Goal: Task Accomplishment & Management: Use online tool/utility

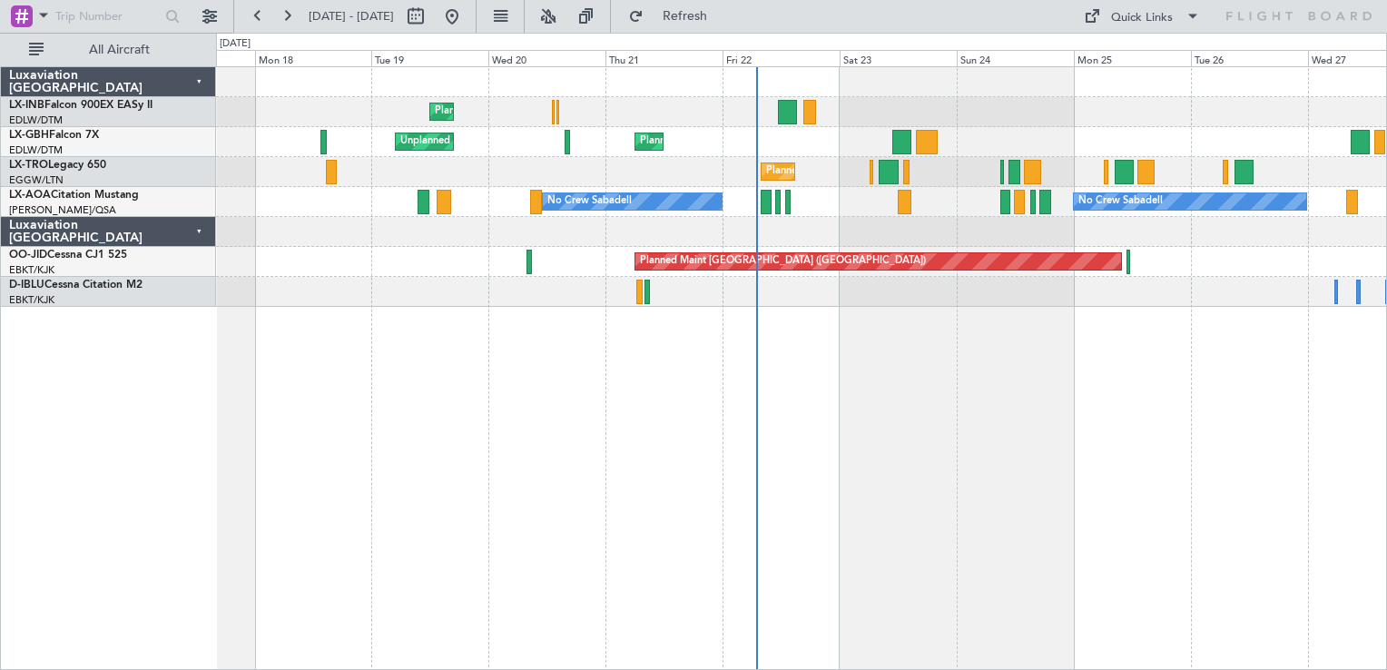
click at [810, 472] on div "Planned Maint Geneva (Cointrin) Unplanned Maint [GEOGRAPHIC_DATA] ([GEOGRAPHIC_…" at bounding box center [801, 368] width 1171 height 604
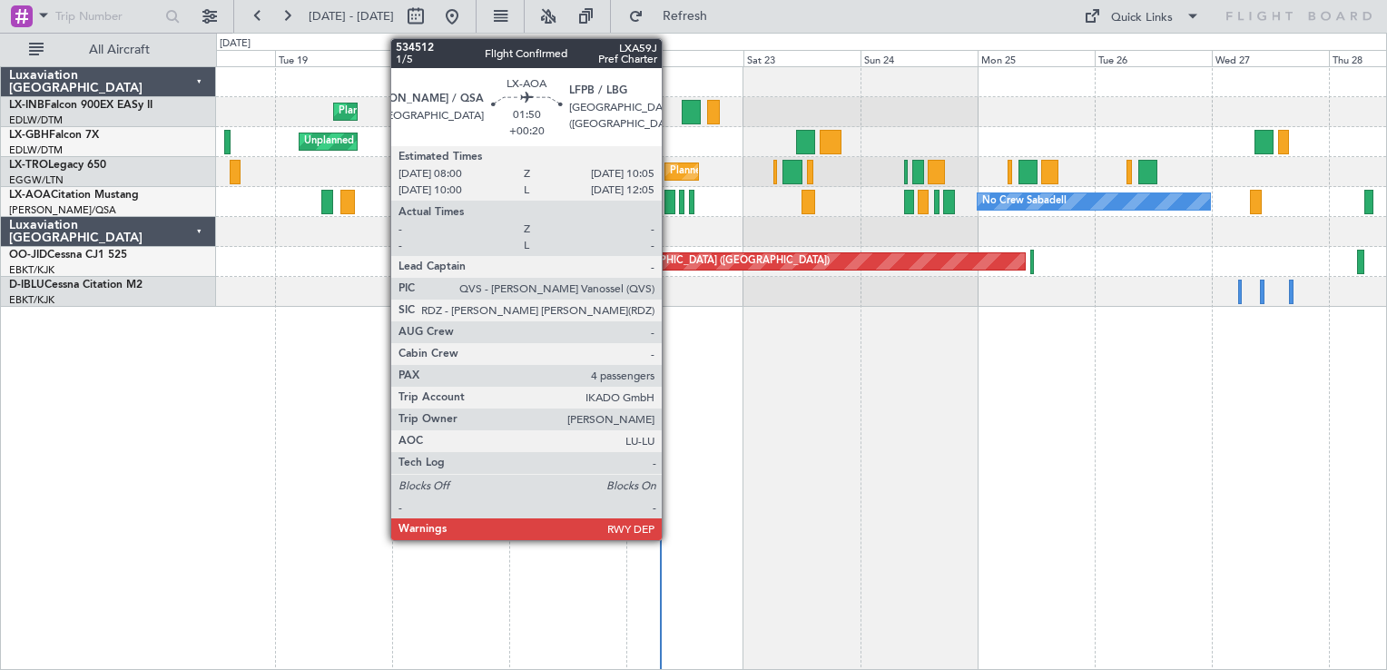
click at [670, 202] on div at bounding box center [669, 202] width 11 height 25
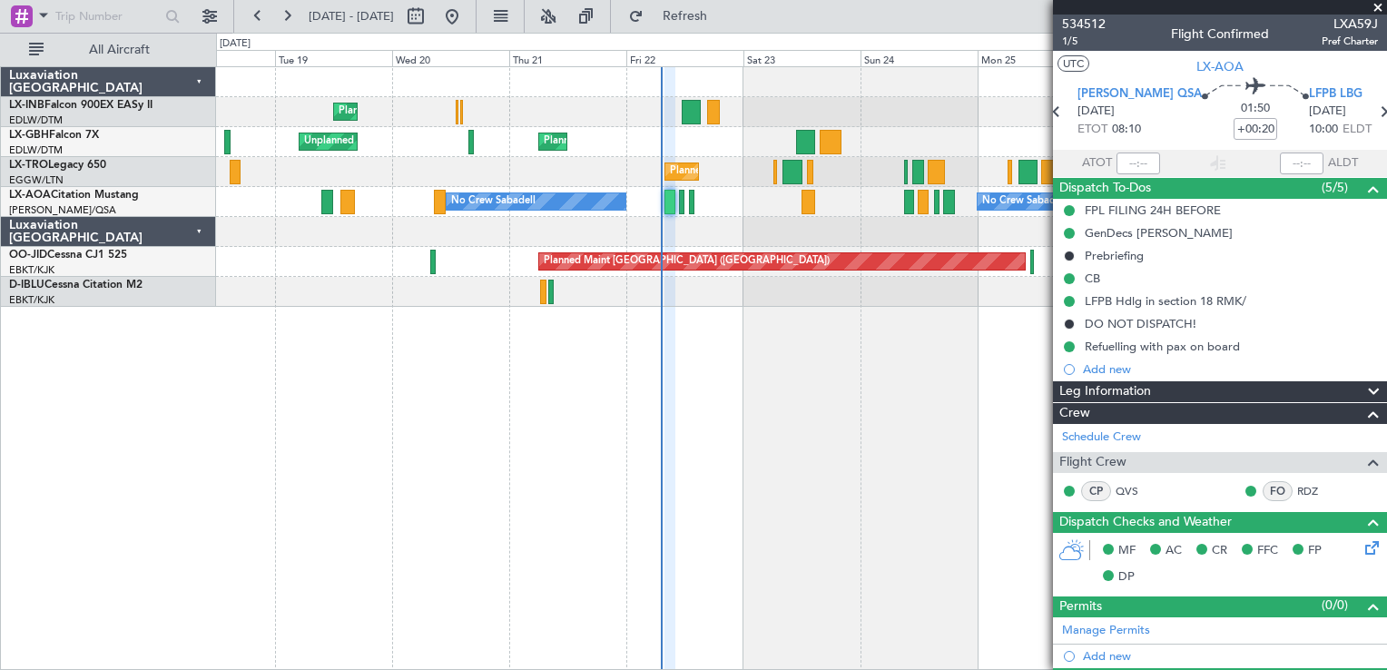
click at [1376, 9] on span at bounding box center [1378, 8] width 18 height 16
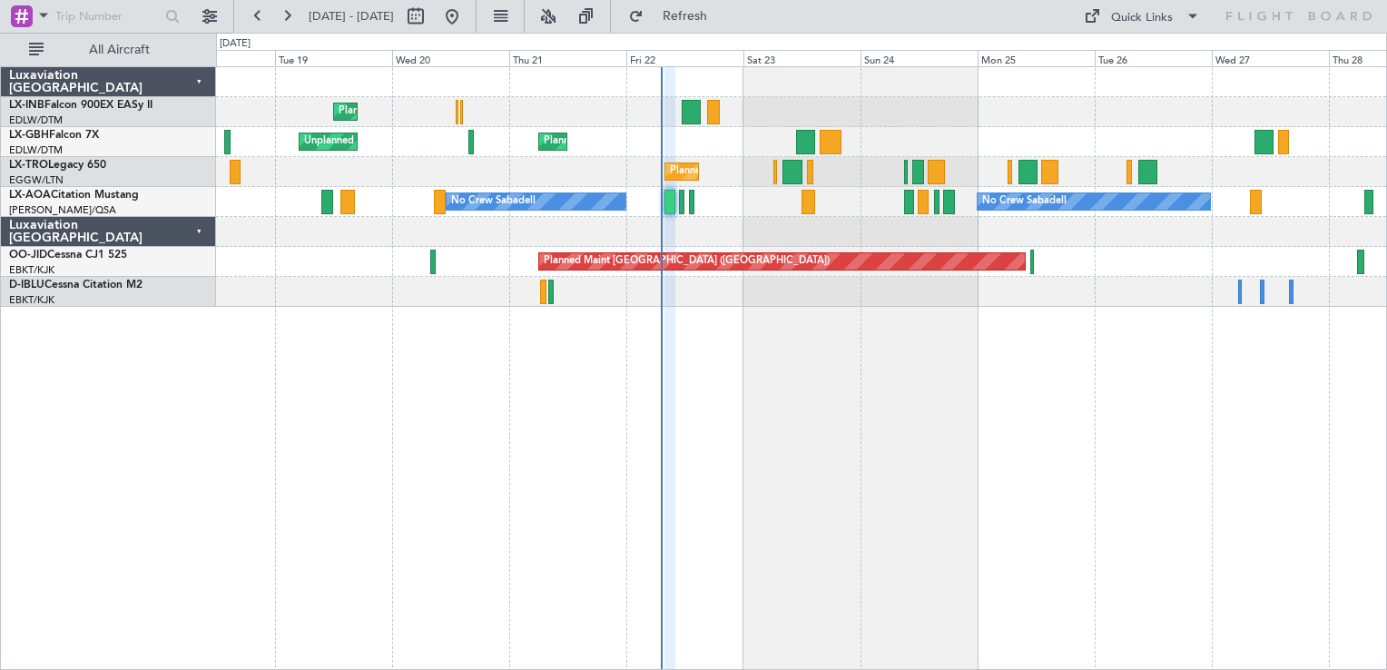
type input "0"
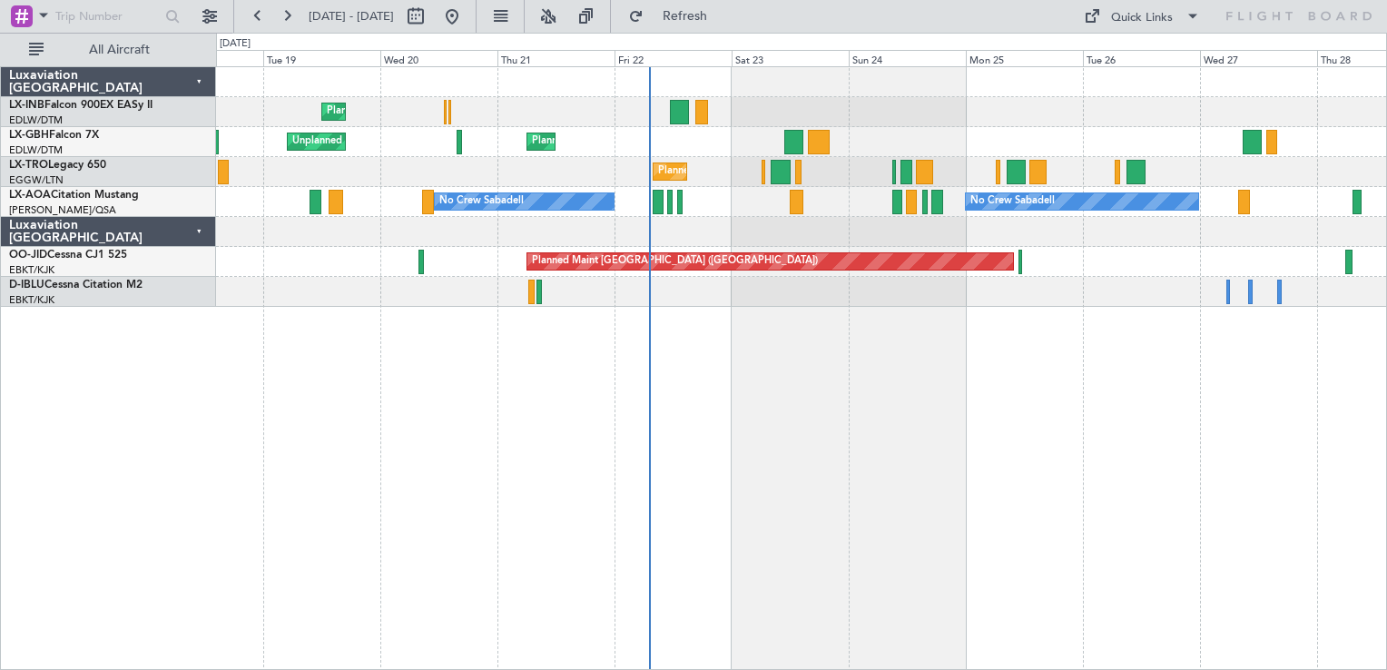
click at [799, 408] on div "Planned Maint Geneva (Cointrin) Unplanned Maint [GEOGRAPHIC_DATA] ([GEOGRAPHIC_…" at bounding box center [801, 368] width 1171 height 604
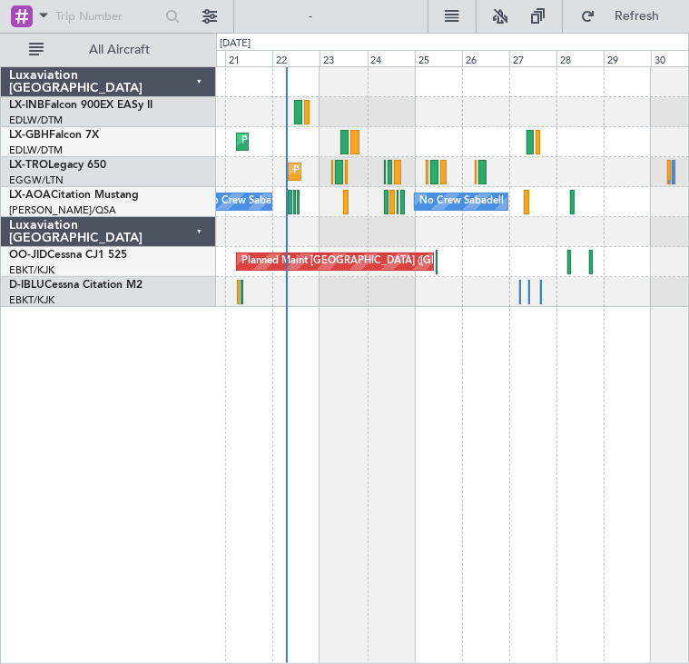
click at [396, 408] on div "Planned Maint Geneva (Cointrin) [GEOGRAPHIC_DATA] ([GEOGRAPHIC_DATA]) Unplanned…" at bounding box center [453, 364] width 474 height 597
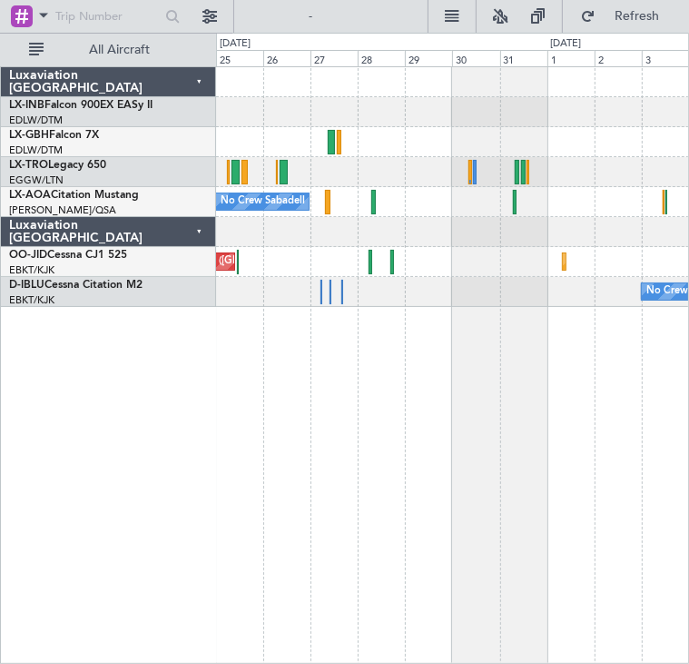
click at [409, 179] on div "Planned Maint [GEOGRAPHIC_DATA] ([GEOGRAPHIC_DATA])" at bounding box center [452, 172] width 473 height 30
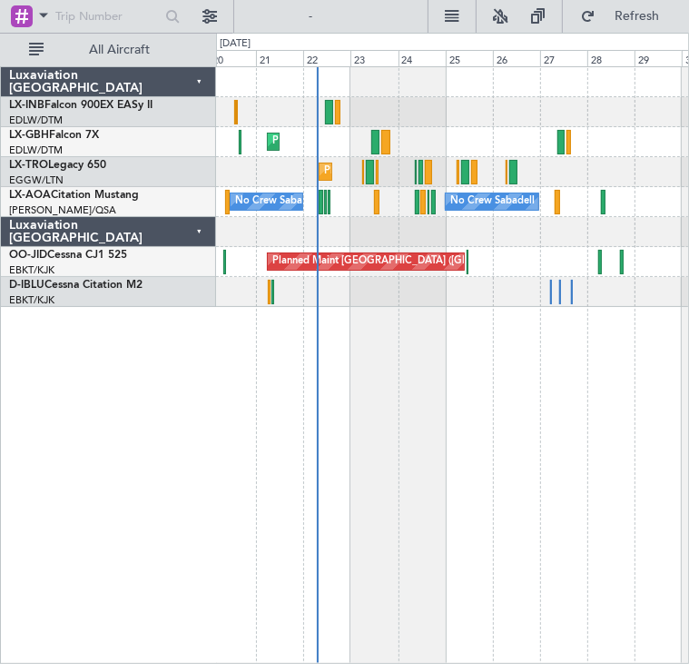
click at [597, 359] on div "Planned Maint Geneva (Cointrin) [GEOGRAPHIC_DATA] ([GEOGRAPHIC_DATA]) Unplanned…" at bounding box center [453, 364] width 474 height 597
click at [263, 447] on div "Planned Maint Geneva (Cointrin) [GEOGRAPHIC_DATA] ([GEOGRAPHIC_DATA]) Unplanned…" at bounding box center [344, 348] width 689 height 631
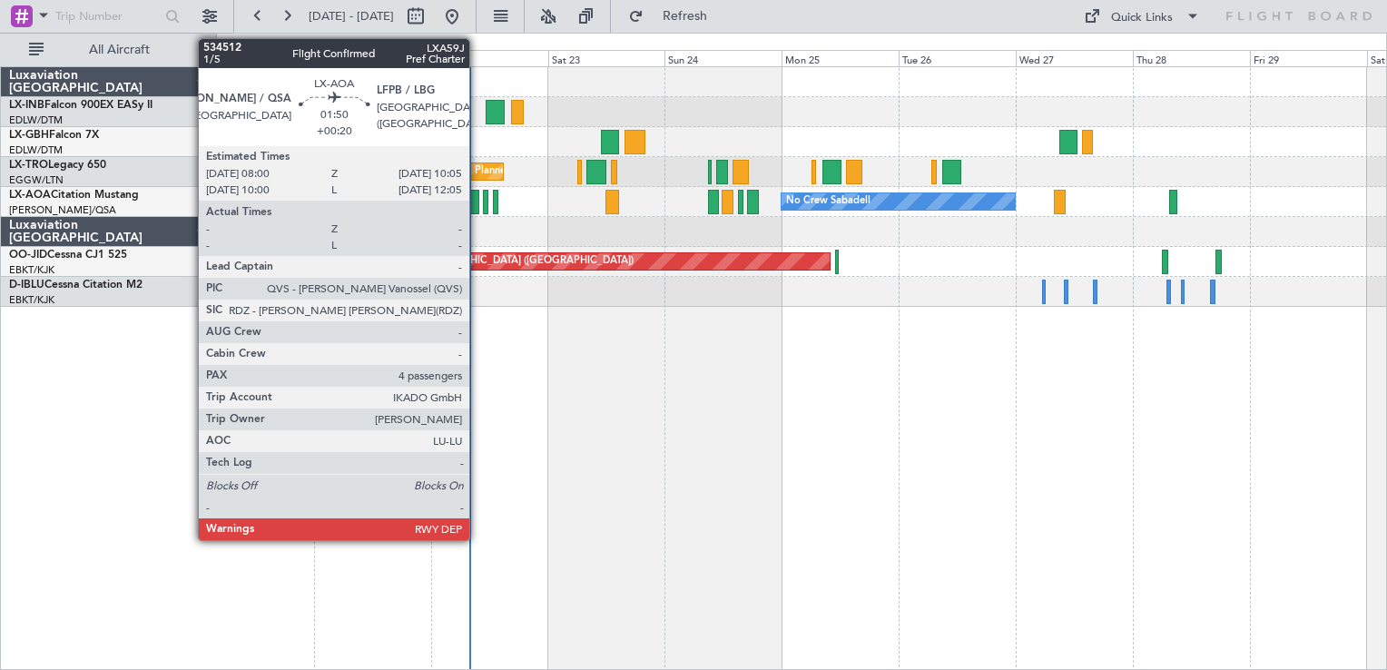
click at [475, 205] on div at bounding box center [474, 202] width 11 height 25
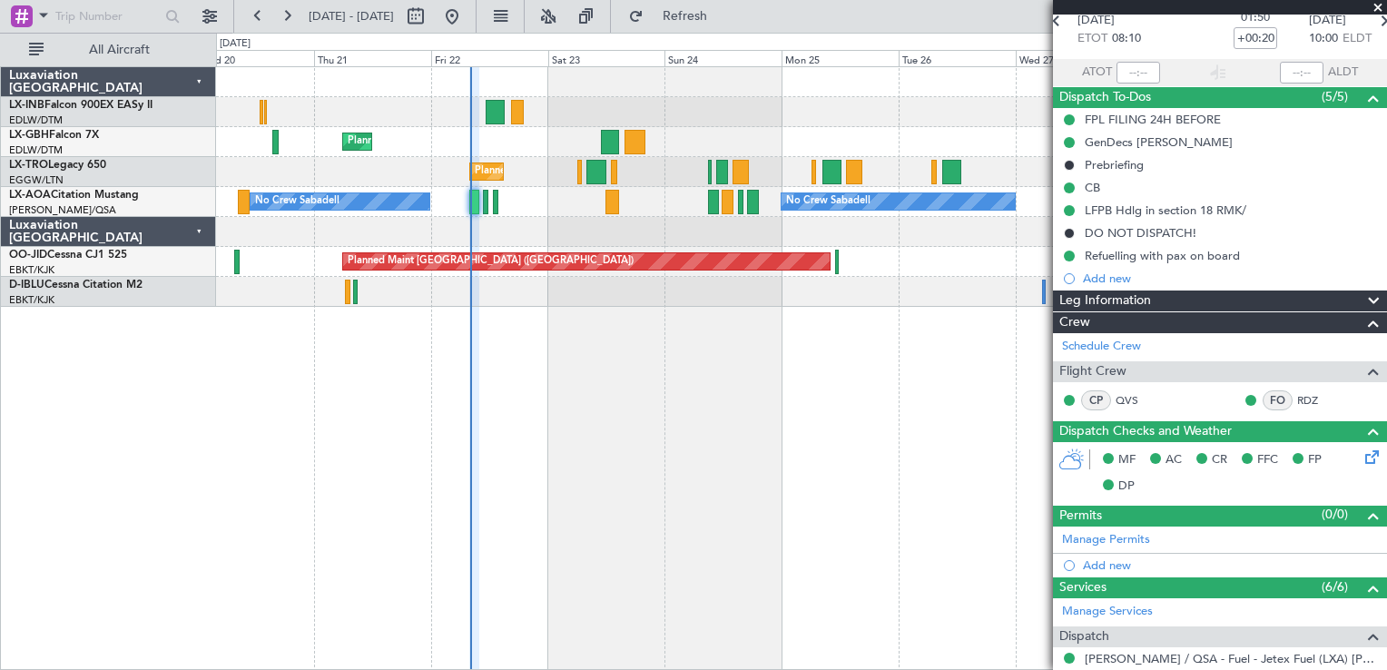
scroll to position [438, 0]
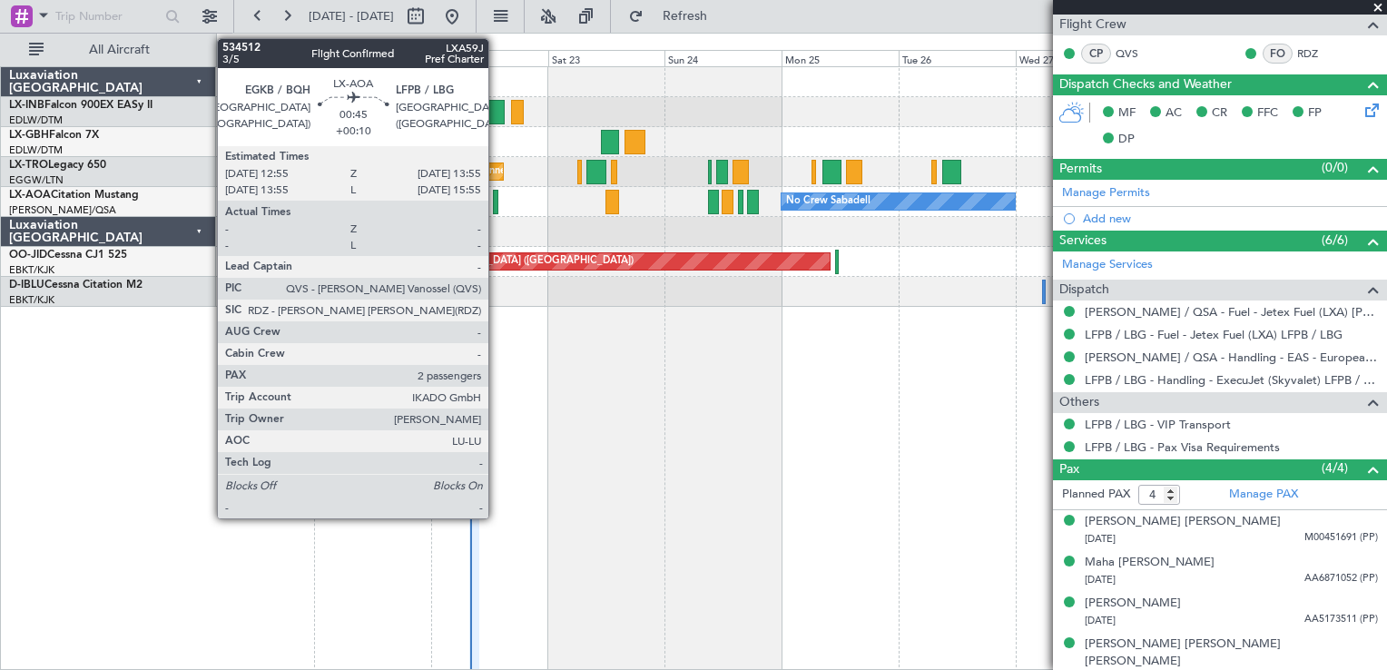
click at [497, 209] on div at bounding box center [495, 202] width 5 height 25
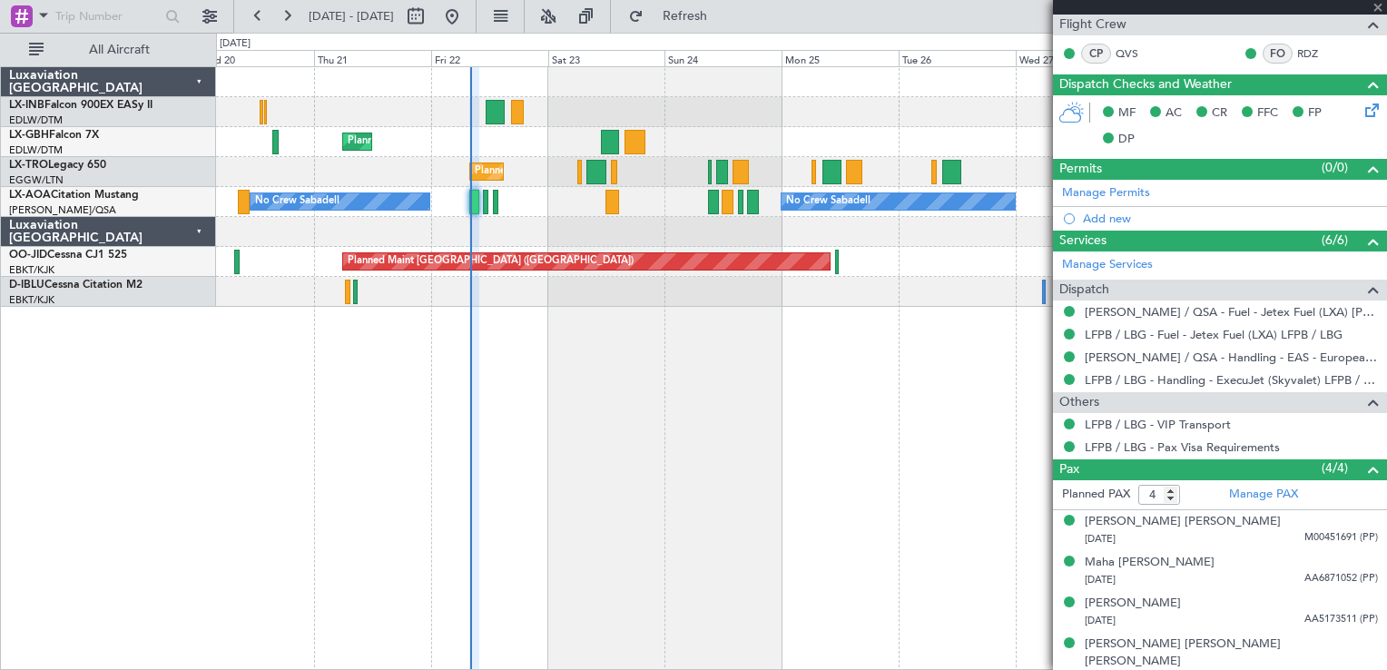
type input "+00:10"
type input "2"
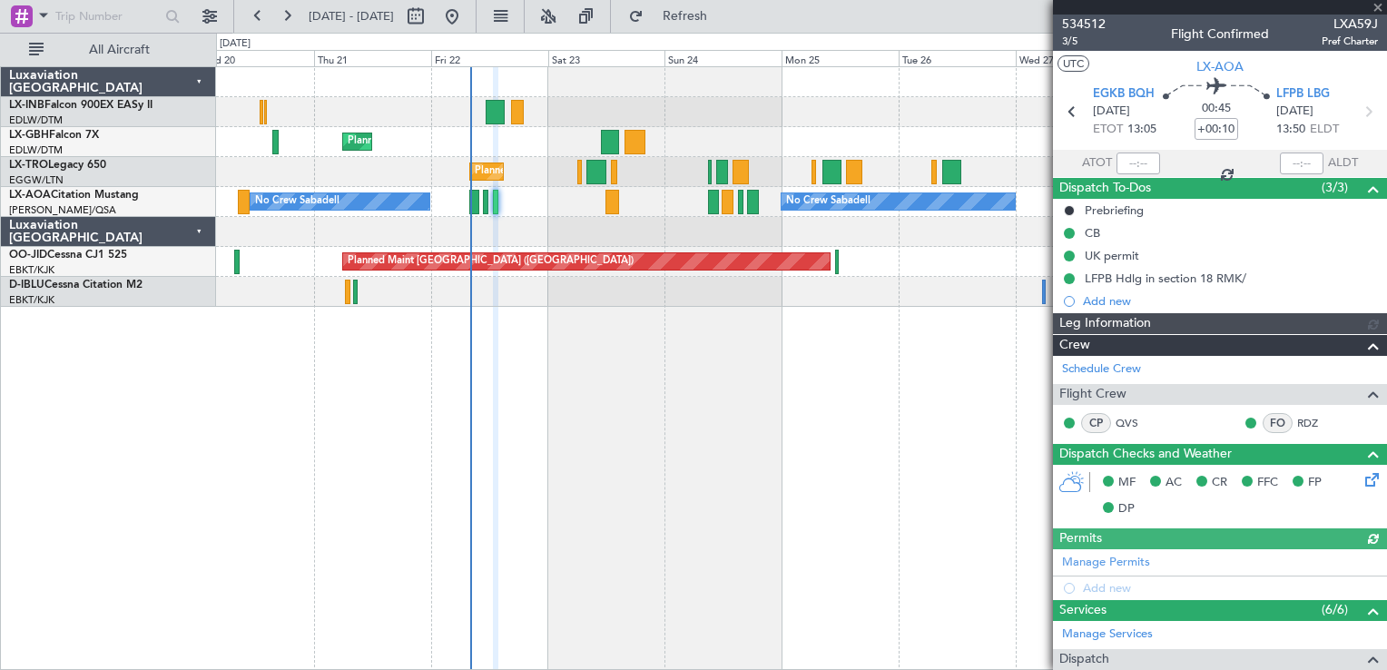
scroll to position [331, 0]
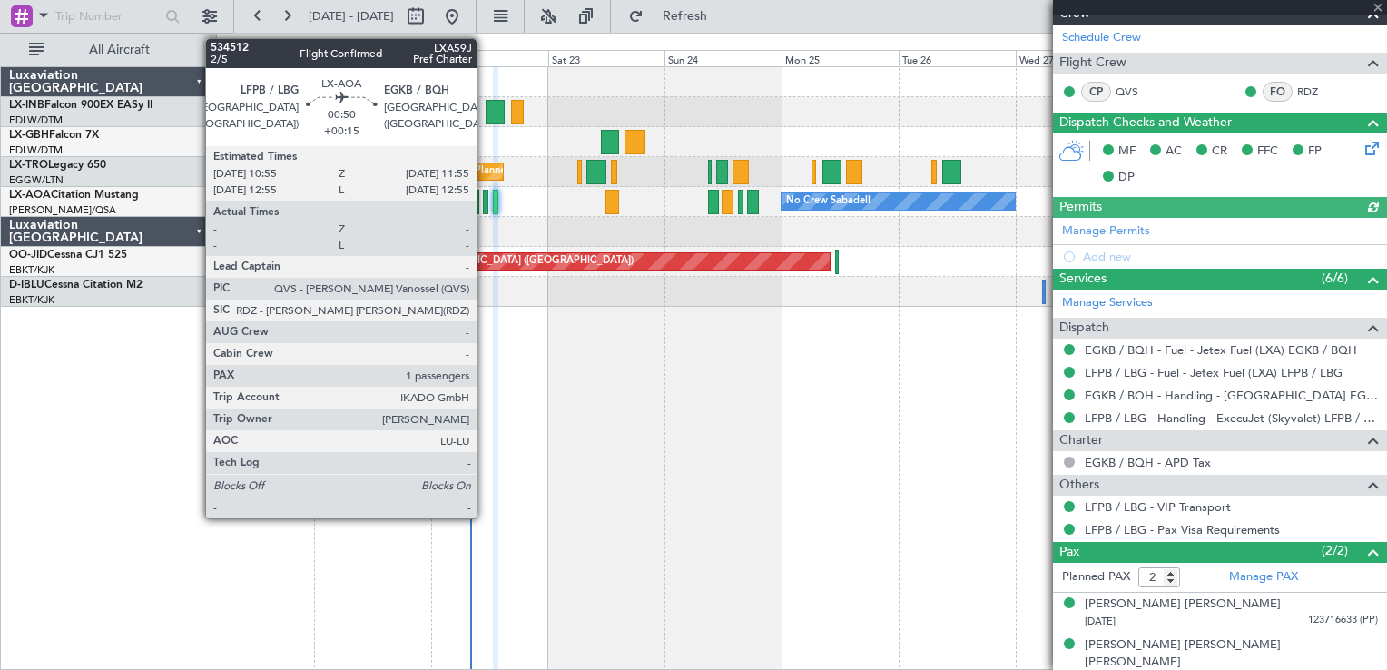
click at [485, 208] on div at bounding box center [485, 202] width 5 height 25
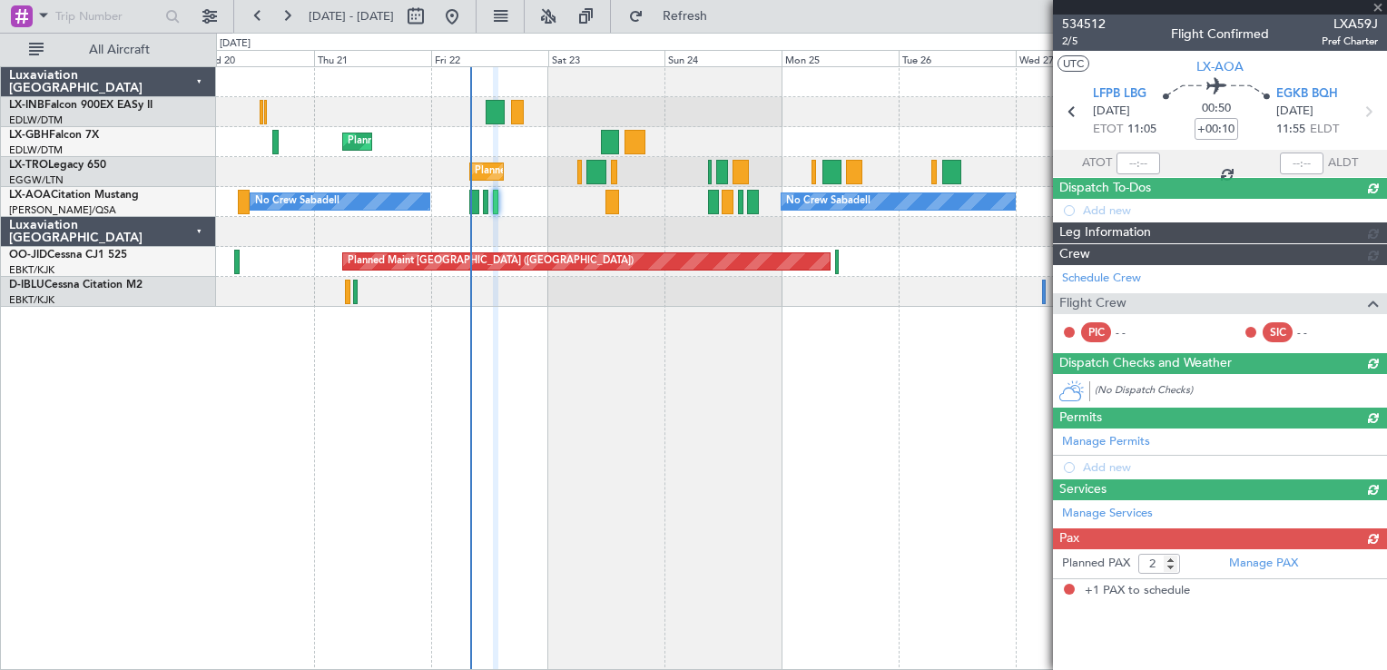
type input "+00:15"
type input "1"
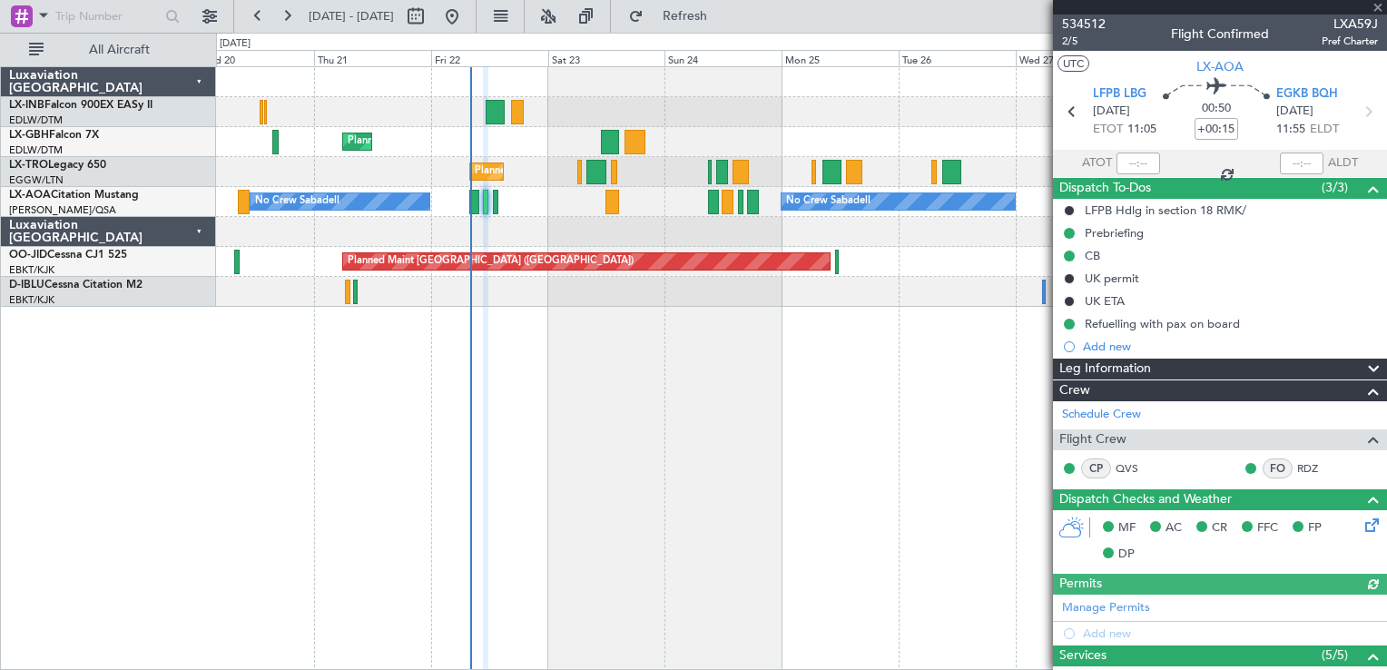
scroll to position [269, 0]
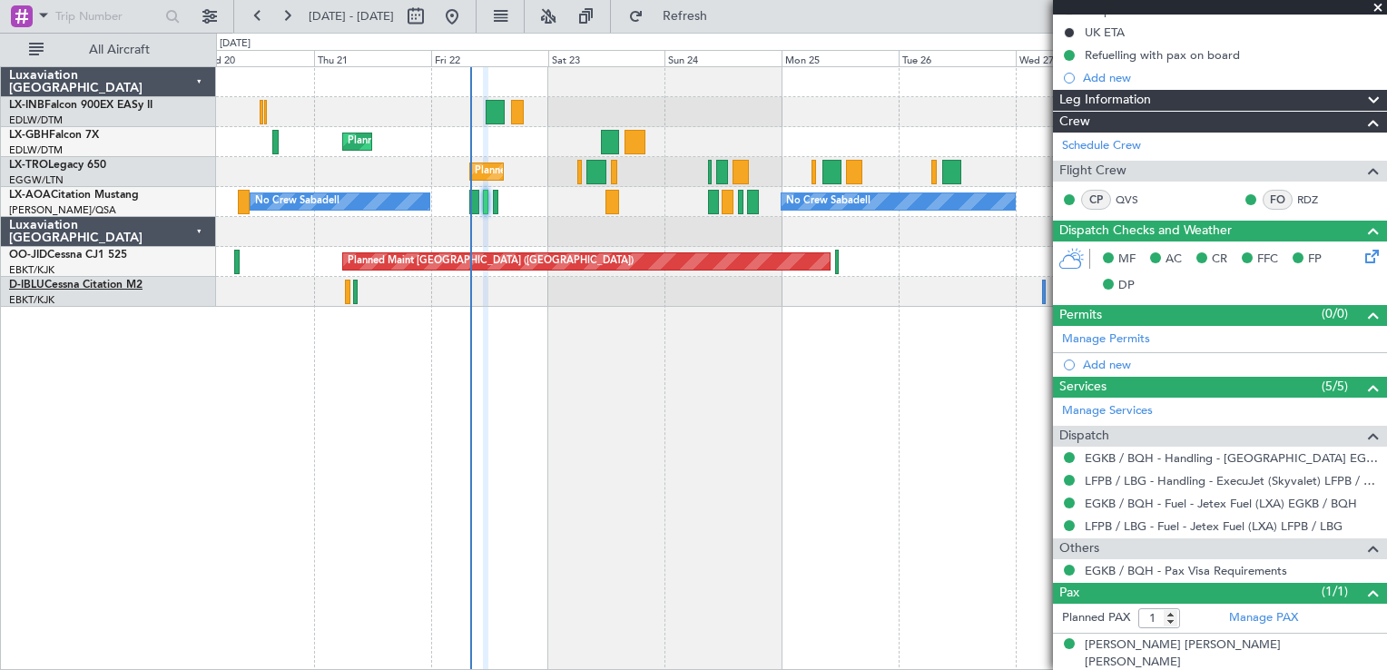
click at [73, 287] on link "D-IBLU Cessna Citation M2" at bounding box center [75, 285] width 133 height 11
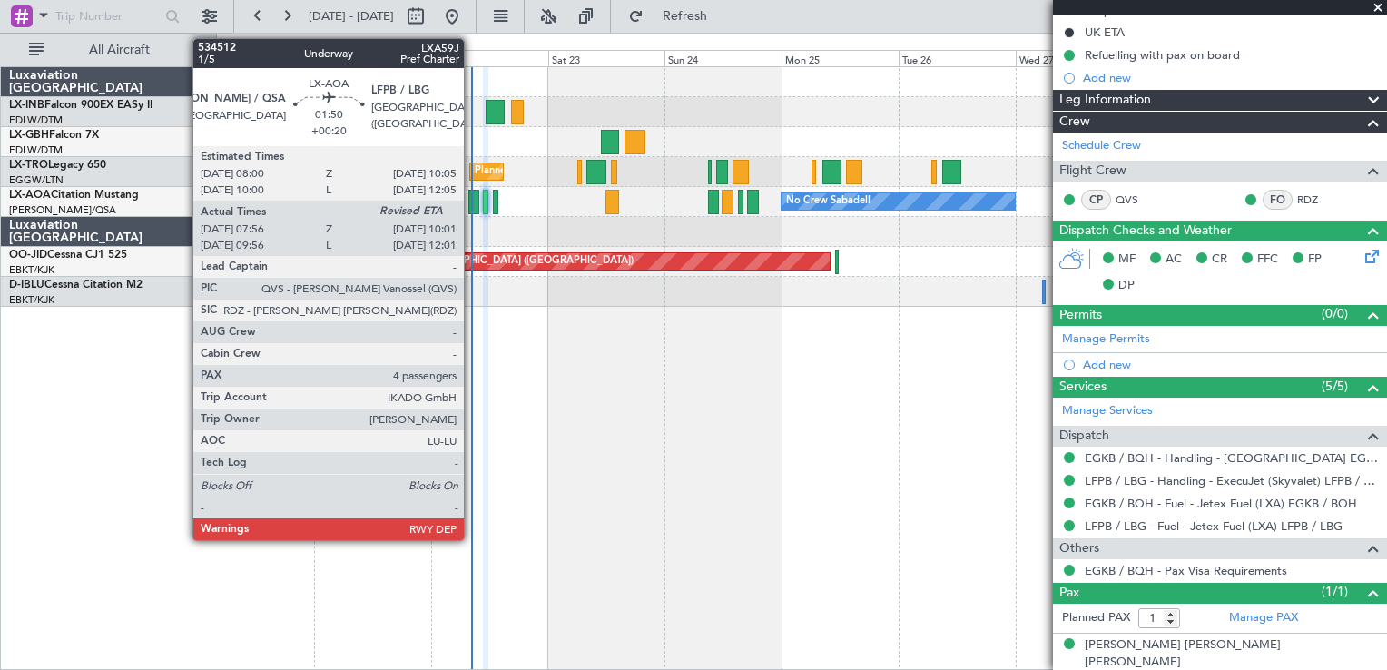
click at [472, 206] on div at bounding box center [473, 202] width 11 height 25
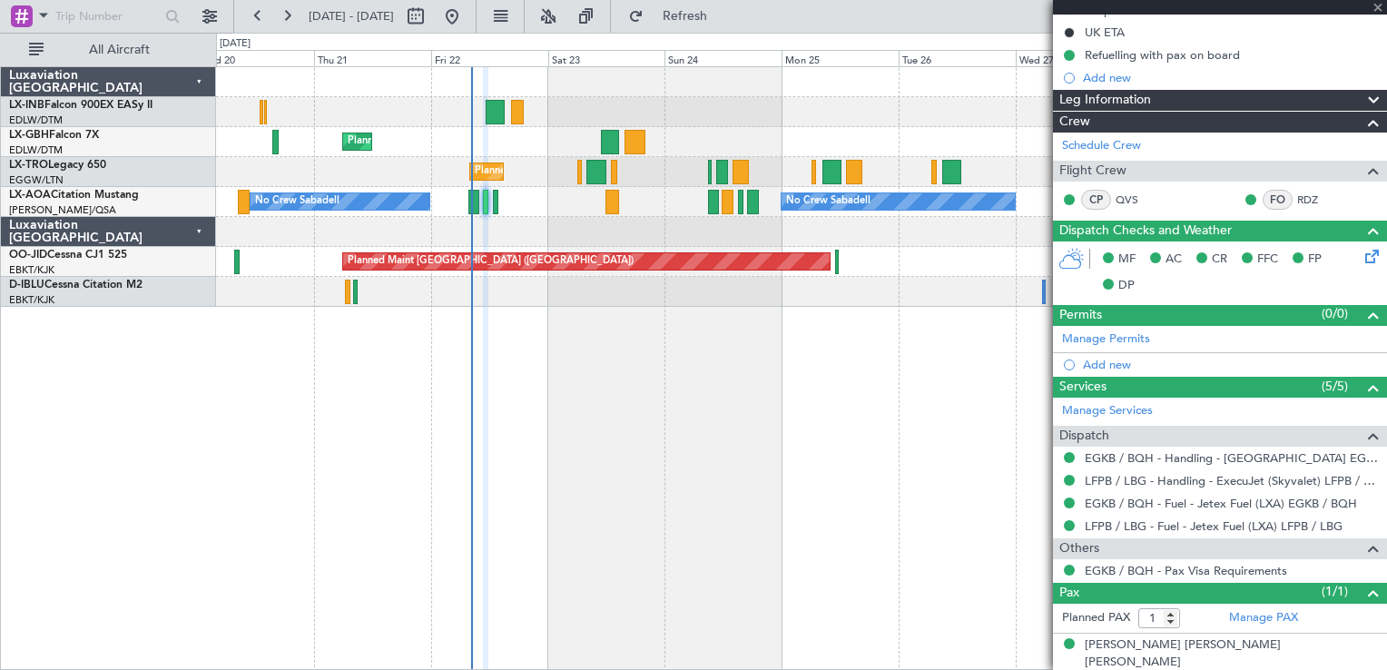
scroll to position [0, 0]
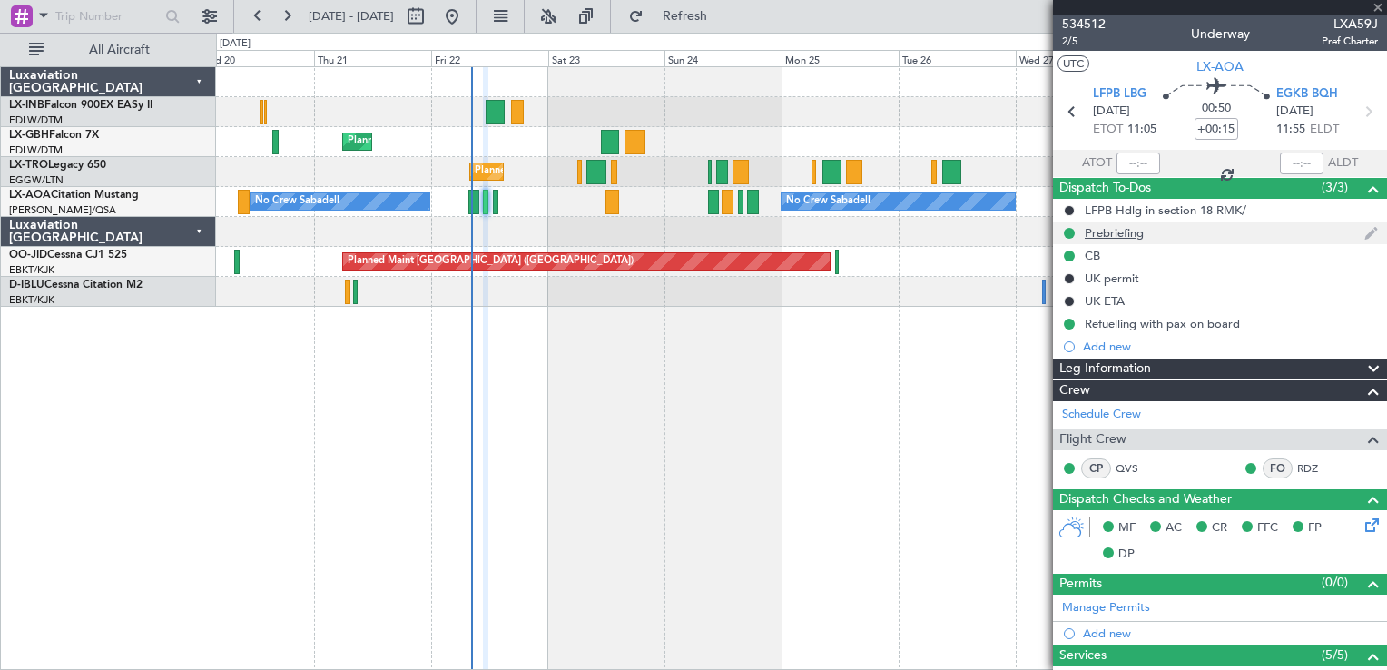
type input "+00:20"
type input "08:06"
type input "4"
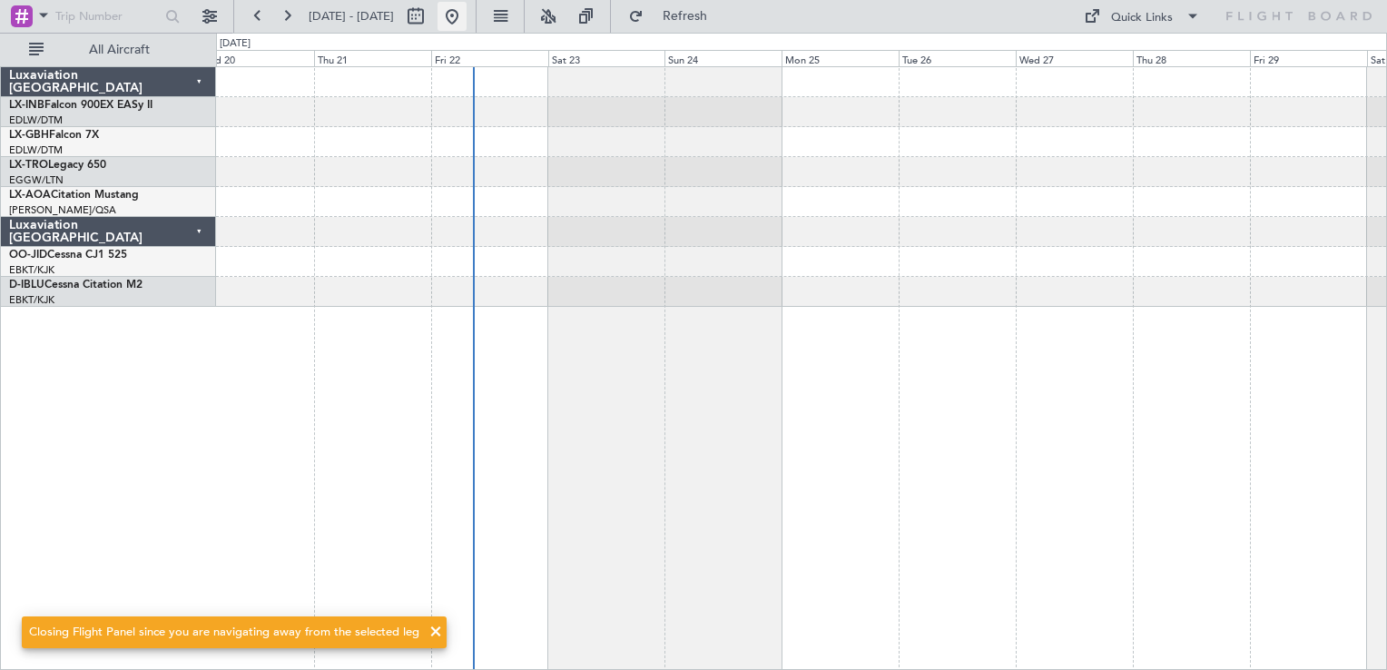
click at [467, 13] on button at bounding box center [452, 16] width 29 height 29
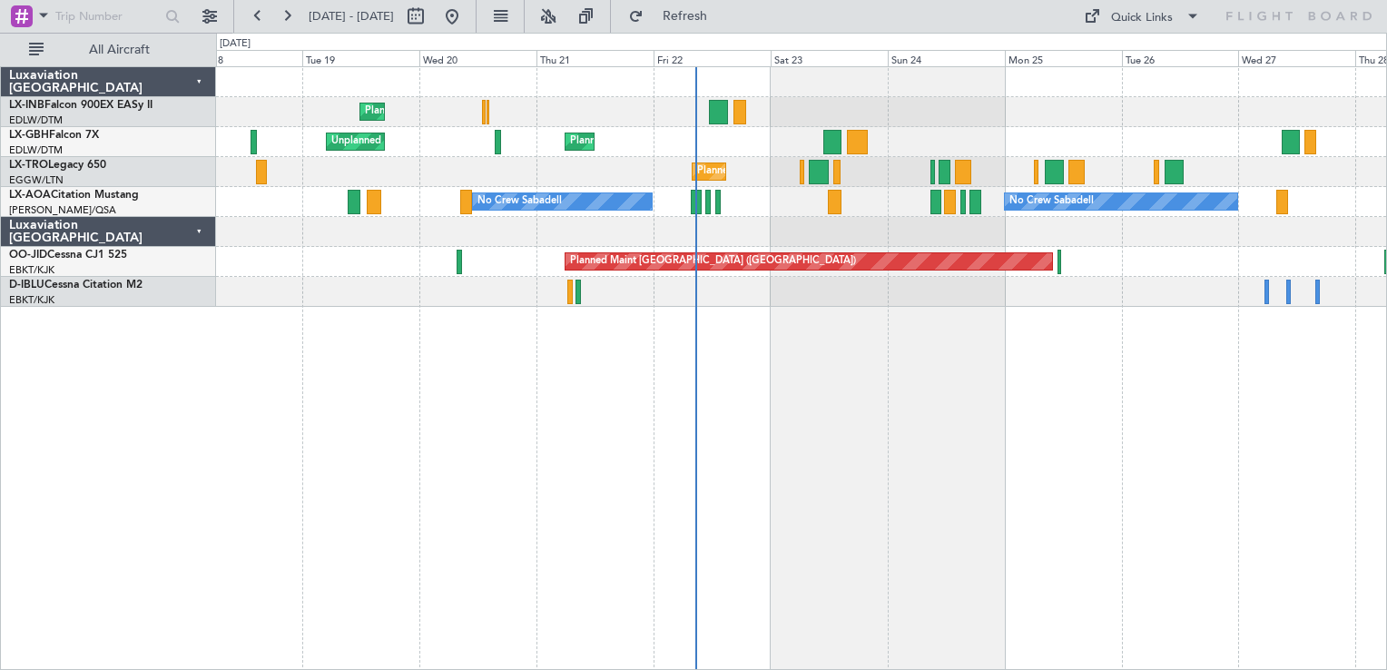
click at [625, 458] on div "Planned Maint Geneva (Cointrin) Unplanned Maint [GEOGRAPHIC_DATA] ([GEOGRAPHIC_…" at bounding box center [801, 368] width 1171 height 604
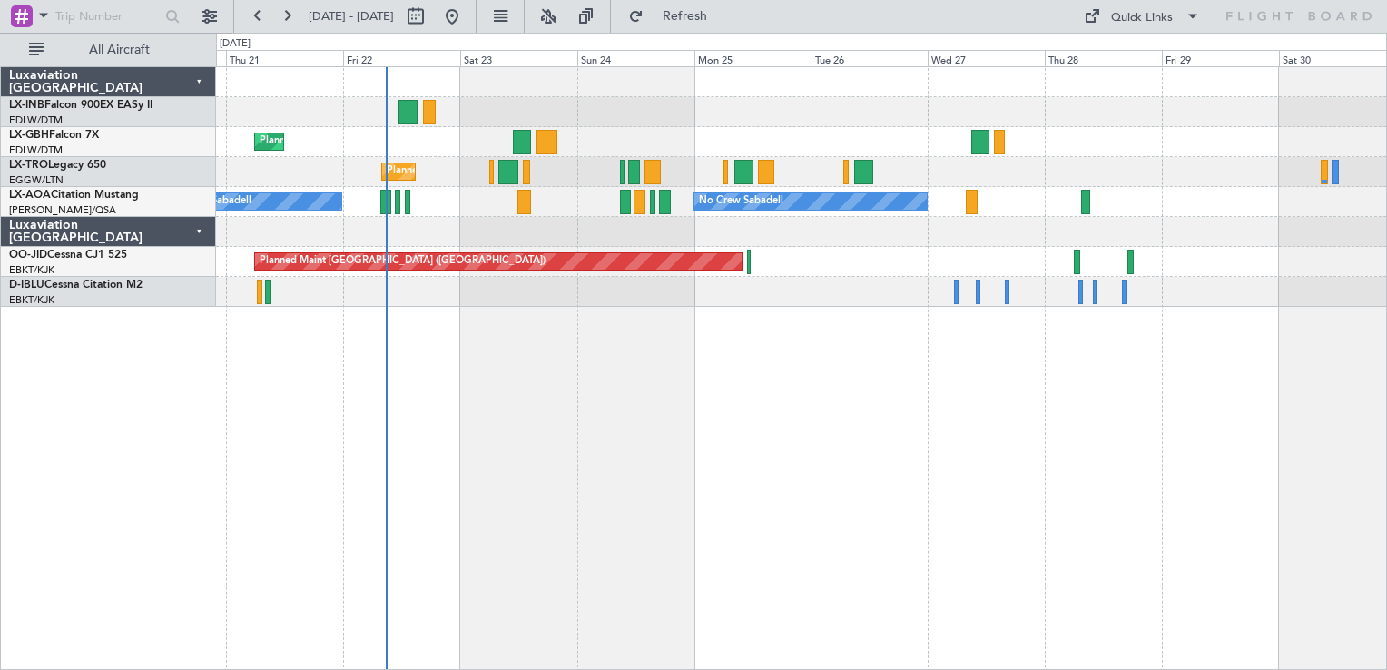
click at [864, 227] on div at bounding box center [801, 232] width 1170 height 30
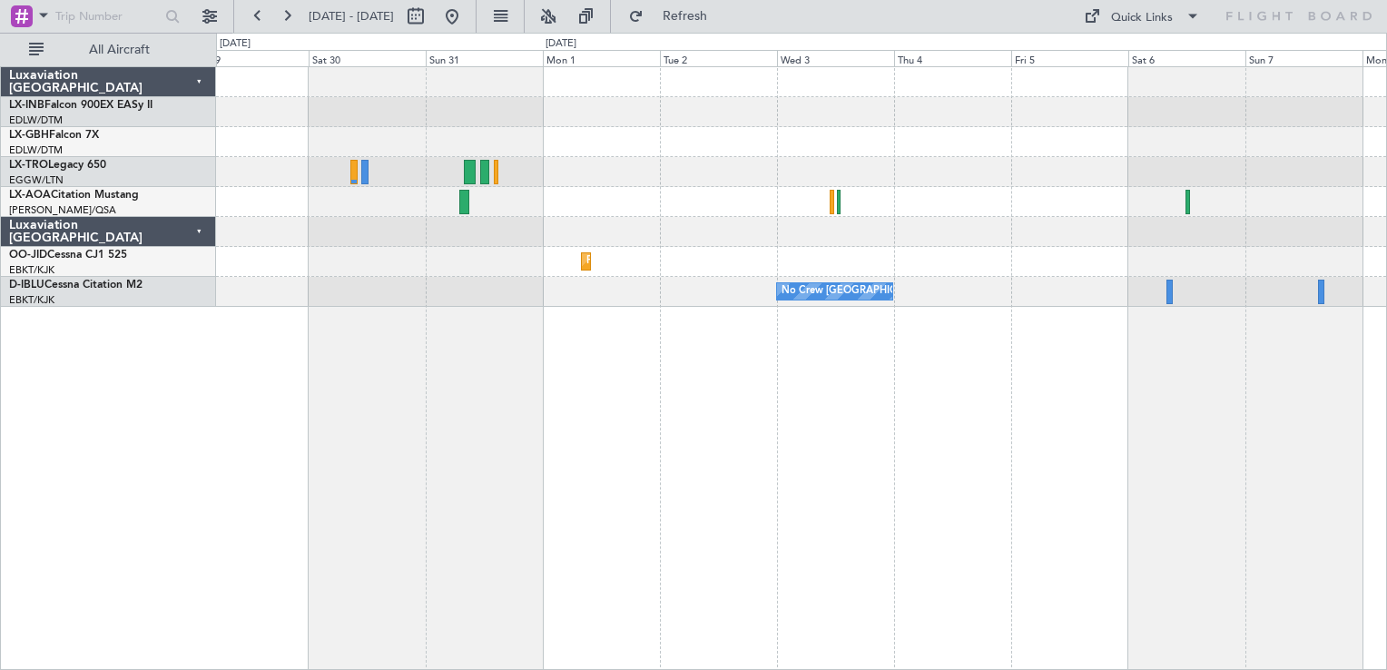
click at [958, 375] on div "No Crew Sabadell Planned Maint [GEOGRAPHIC_DATA]-[GEOGRAPHIC_DATA] No Crew [GEO…" at bounding box center [801, 368] width 1171 height 604
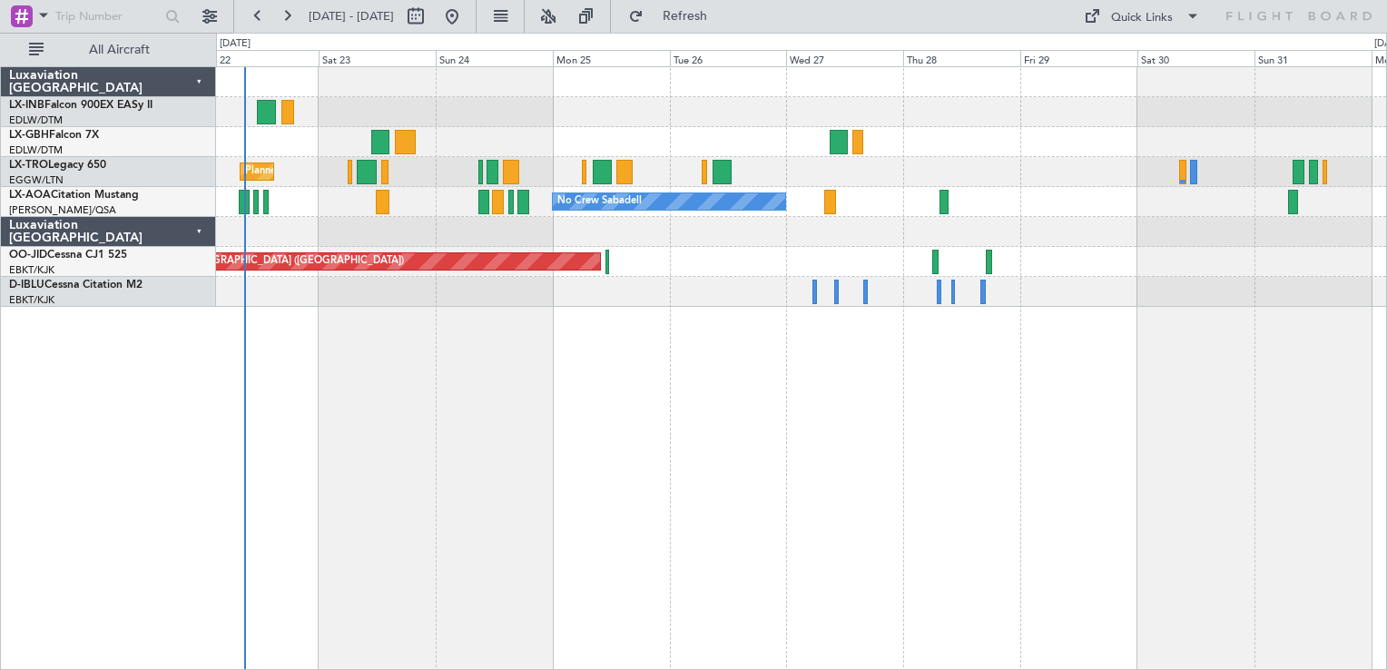
click at [862, 394] on div "Planned Maint Geneva (Cointrin) [GEOGRAPHIC_DATA] ([GEOGRAPHIC_DATA]) Unplanned…" at bounding box center [801, 368] width 1171 height 604
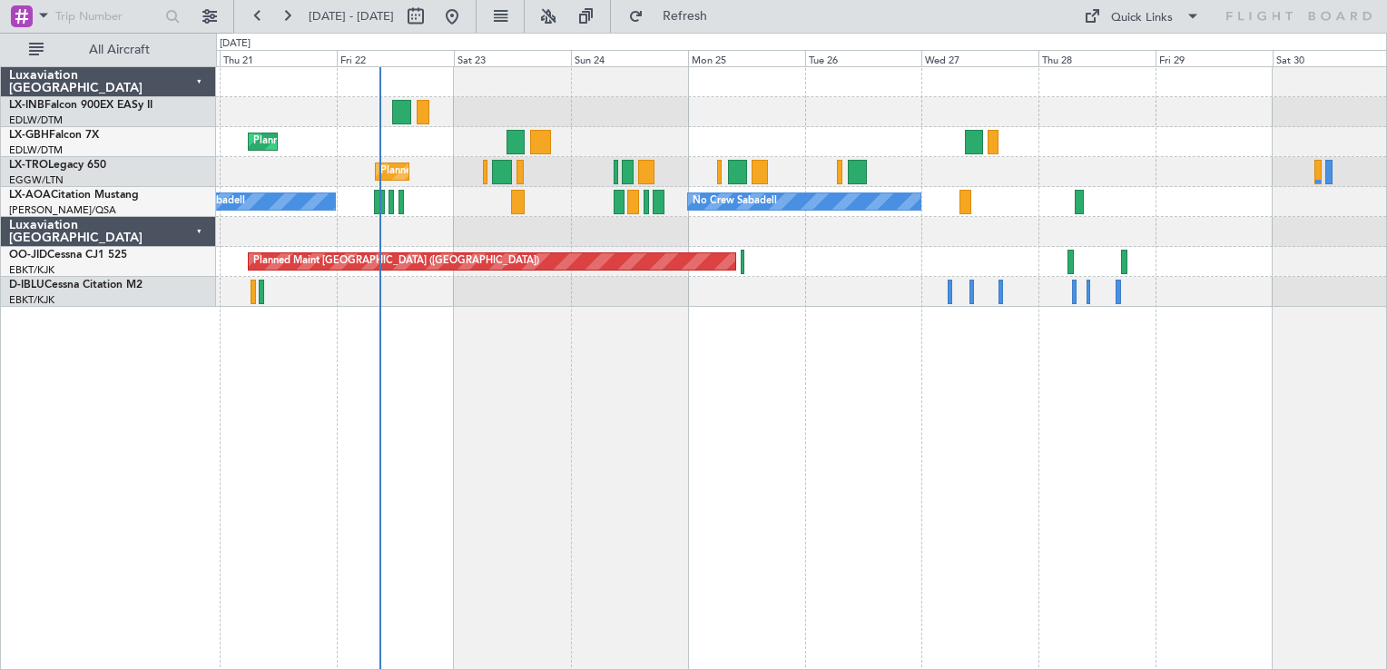
click at [726, 407] on div "Planned Maint Geneva (Cointrin) [GEOGRAPHIC_DATA] ([GEOGRAPHIC_DATA]) Unplanned…" at bounding box center [801, 368] width 1171 height 604
